Goal: Task Accomplishment & Management: Manage account settings

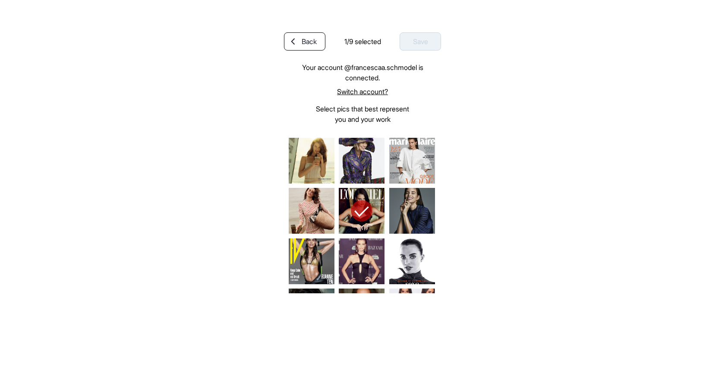
click at [322, 154] on img at bounding box center [312, 161] width 46 height 46
click at [366, 156] on img at bounding box center [362, 161] width 46 height 46
click at [404, 156] on img at bounding box center [412, 161] width 46 height 46
click at [404, 225] on img at bounding box center [412, 211] width 46 height 46
click at [294, 225] on img at bounding box center [312, 211] width 46 height 46
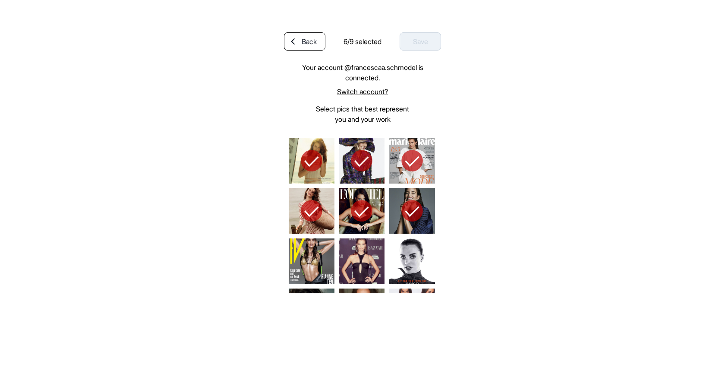
click at [315, 256] on img at bounding box center [312, 261] width 46 height 46
click at [401, 256] on img at bounding box center [412, 261] width 46 height 46
click at [359, 254] on img at bounding box center [362, 261] width 46 height 46
click at [423, 42] on div "Save" at bounding box center [420, 41] width 41 height 18
